Goal: Information Seeking & Learning: Learn about a topic

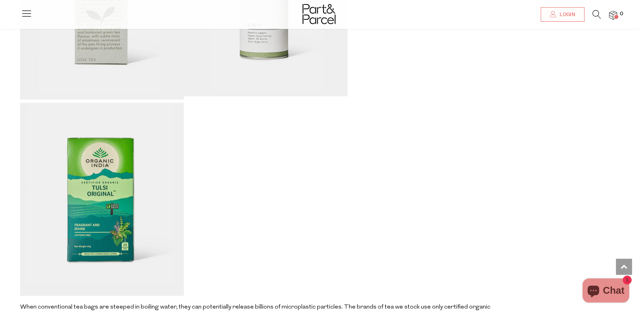
scroll to position [1045, 0]
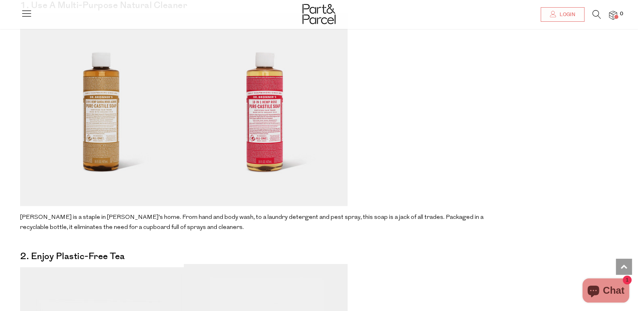
scroll to position [643, 0]
